Goal: Task Accomplishment & Management: Use online tool/utility

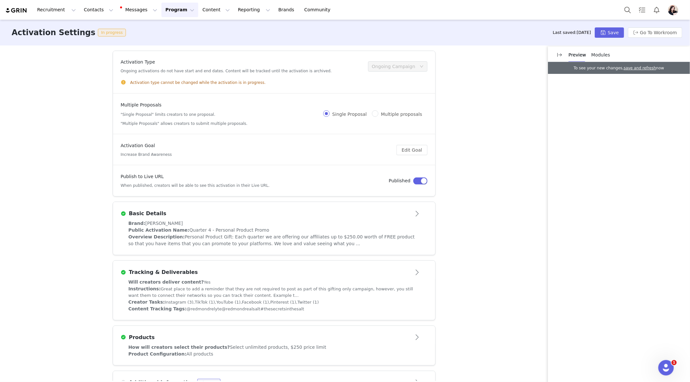
click at [338, 229] on div "Public Activation Name: Quarter 4 - Personal Product Promo" at bounding box center [274, 230] width 291 height 7
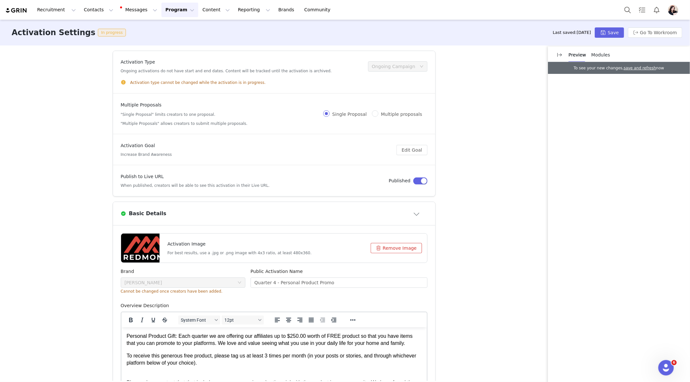
scroll to position [47, 0]
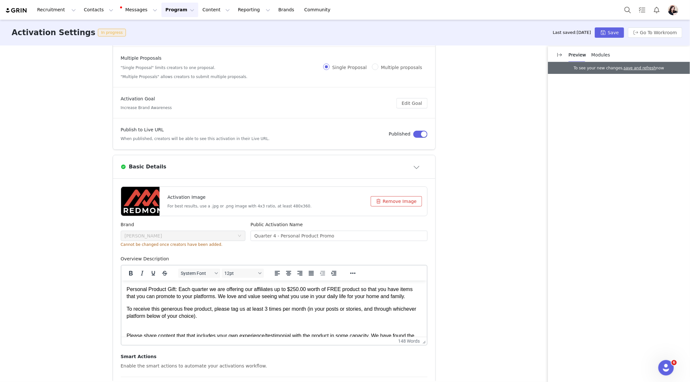
click at [399, 164] on div "Basic Details" at bounding box center [263, 167] width 285 height 8
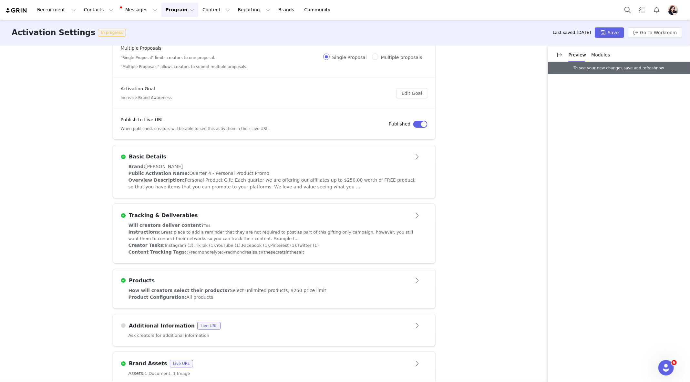
scroll to position [66, 0]
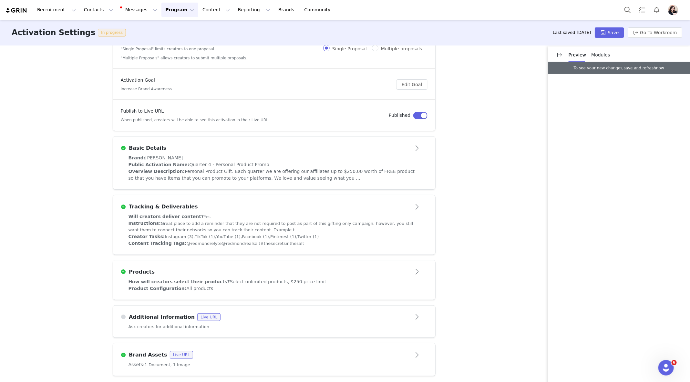
click at [373, 237] on div "Creator Tasks: Instagram (3), TikTok (1), YouTube (1), Facebook (1), Pinterest …" at bounding box center [274, 236] width 291 height 7
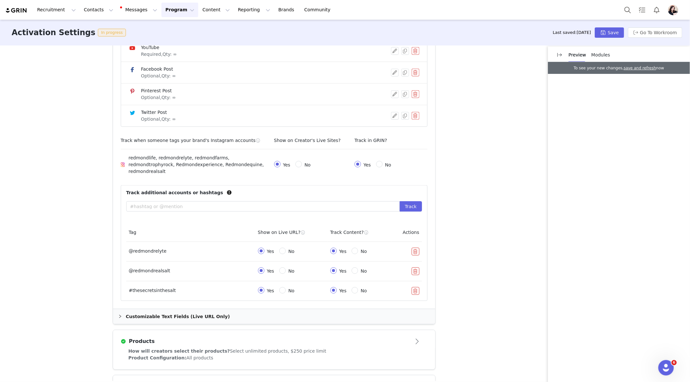
scroll to position [454, 0]
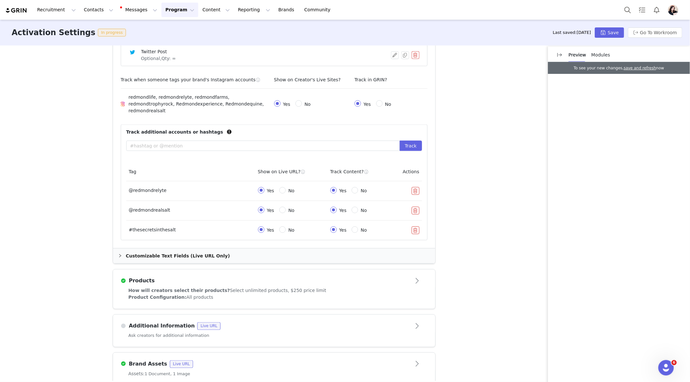
click at [358, 276] on div "Products" at bounding box center [274, 281] width 307 height 10
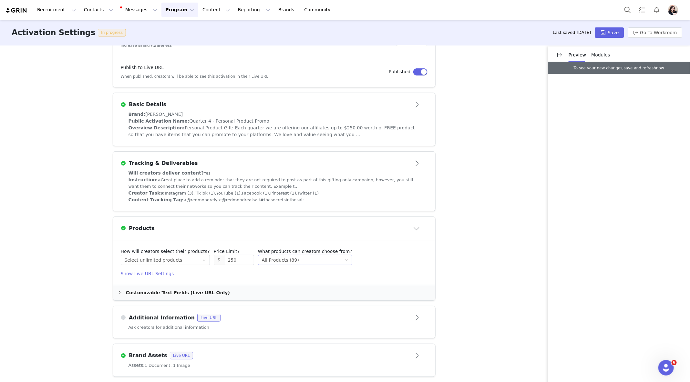
click at [339, 257] on div "Select method All Products (89)" at bounding box center [305, 260] width 94 height 10
click at [316, 295] on li "Specific Collections" at bounding box center [297, 292] width 89 height 10
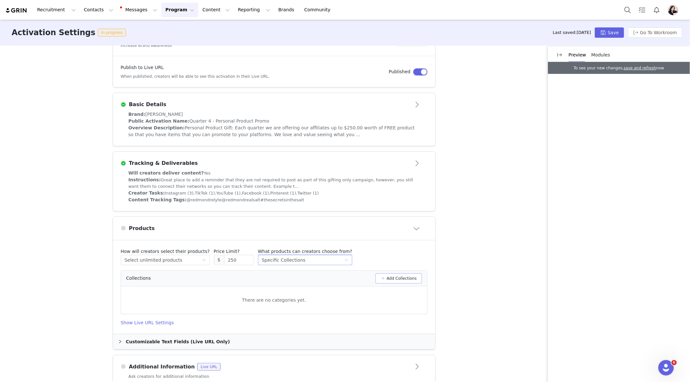
click at [396, 280] on button "Add Collections" at bounding box center [399, 278] width 46 height 10
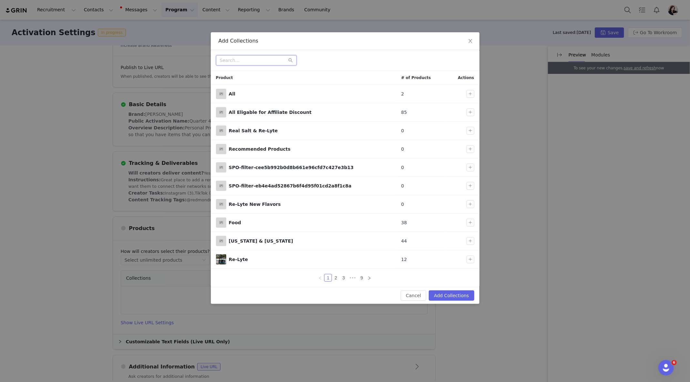
click at [273, 60] on input "text" at bounding box center [256, 60] width 81 height 10
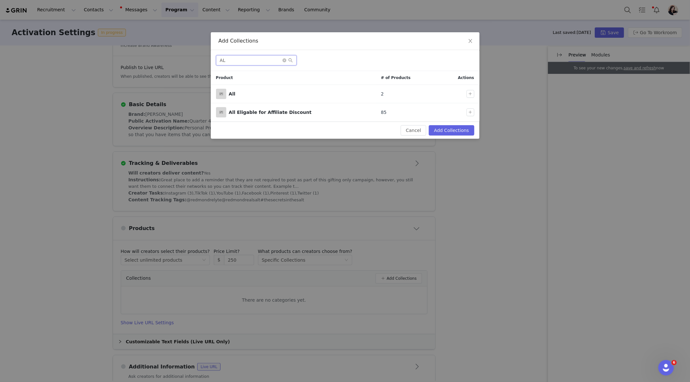
type input "A"
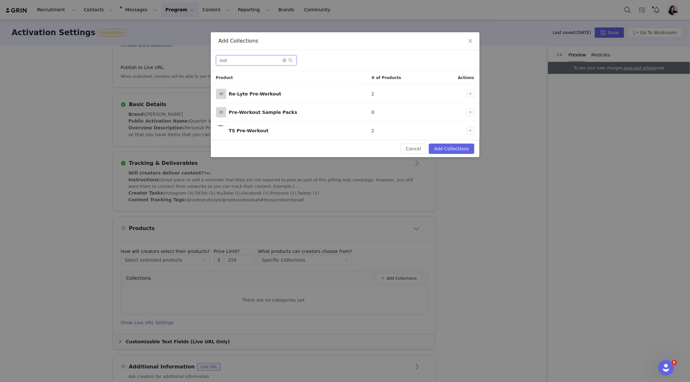
type input "out"
